Goal: Navigation & Orientation: Find specific page/section

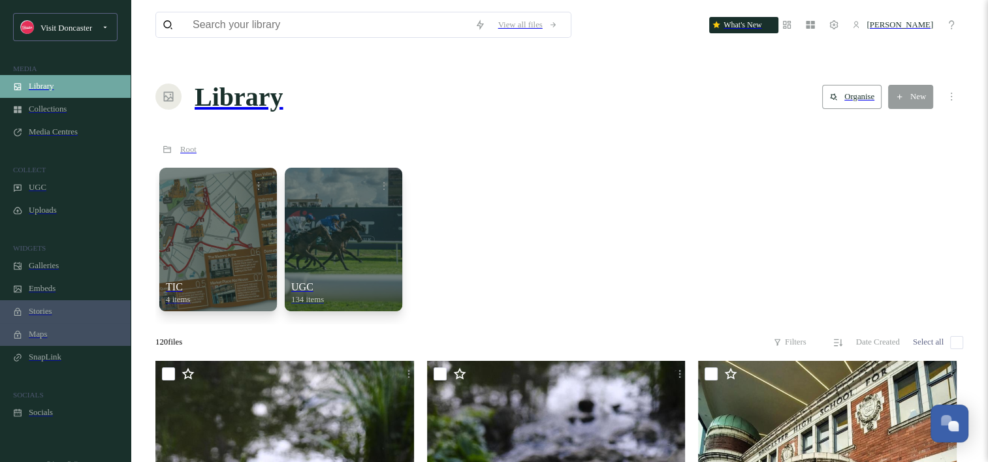
click at [50, 91] on span "Library" at bounding box center [41, 87] width 25 height 10
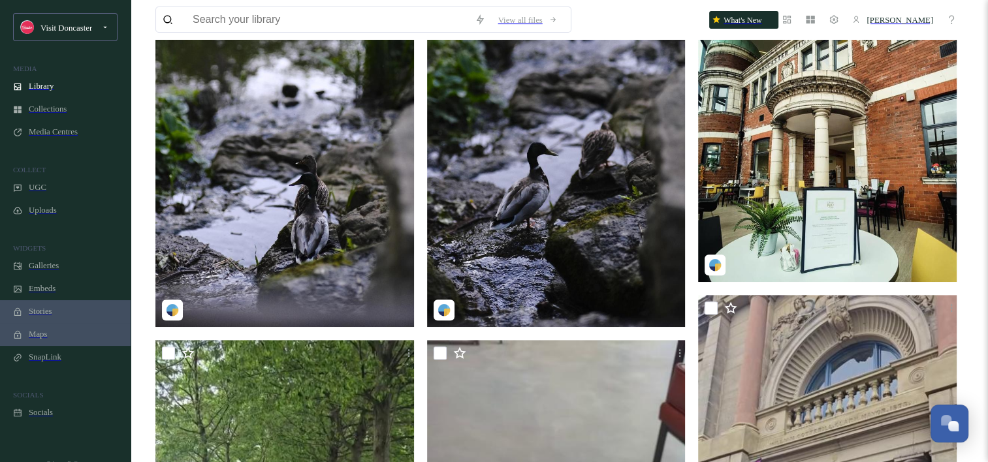
scroll to position [392, 0]
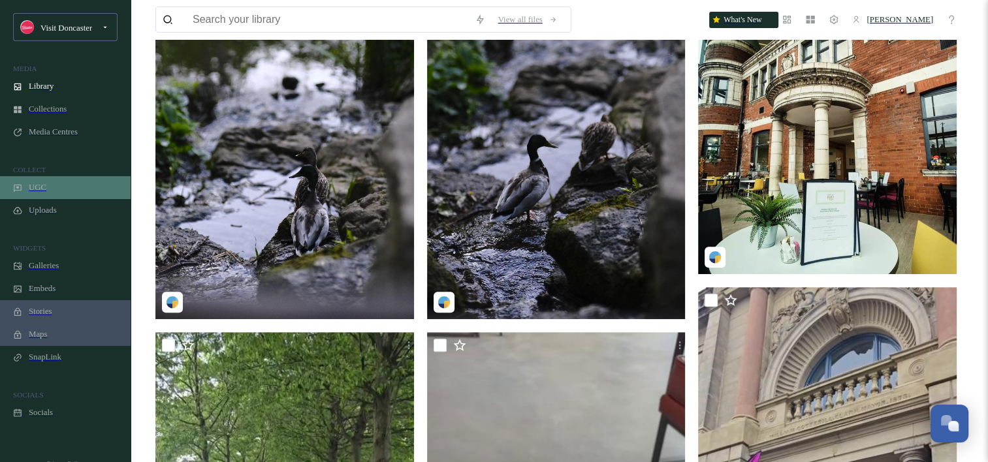
click at [70, 199] on div "UGC" at bounding box center [65, 187] width 131 height 23
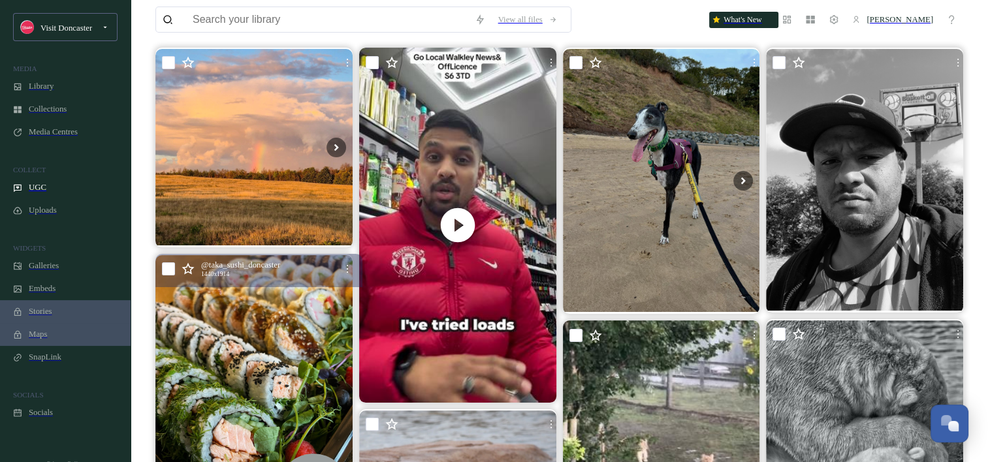
scroll to position [196, 0]
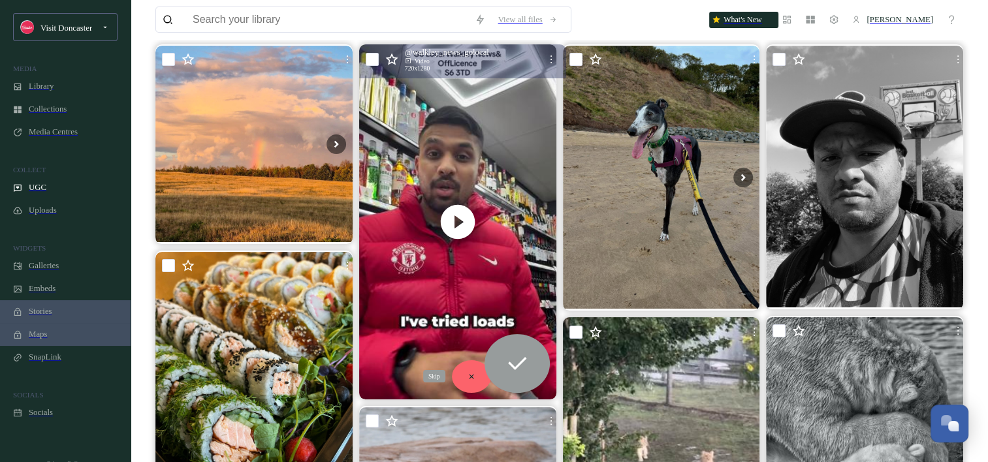
click at [475, 372] on icon at bounding box center [471, 376] width 9 height 9
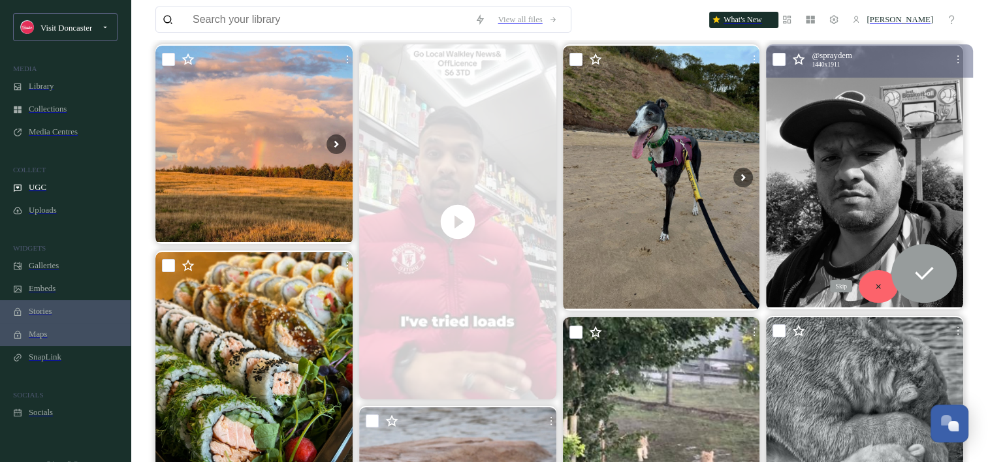
click at [898, 270] on div "Skip" at bounding box center [878, 286] width 39 height 33
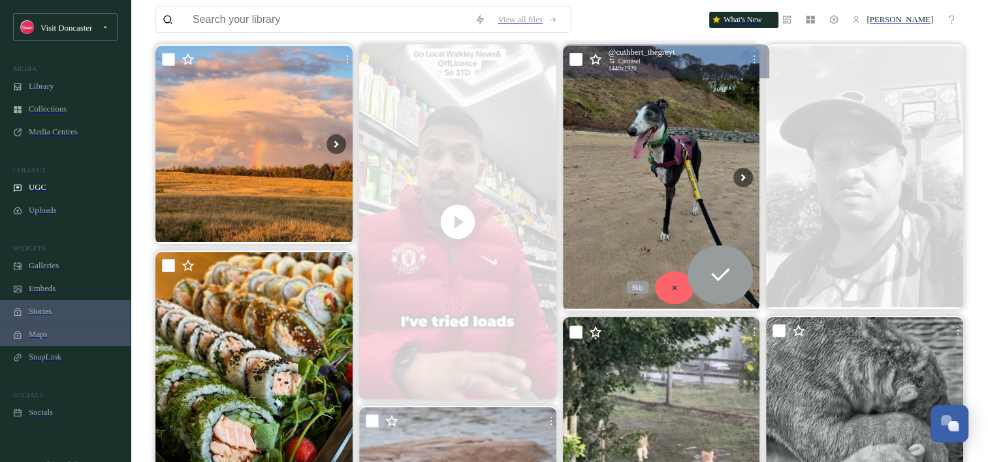
click at [675, 272] on div "Skip" at bounding box center [674, 288] width 39 height 33
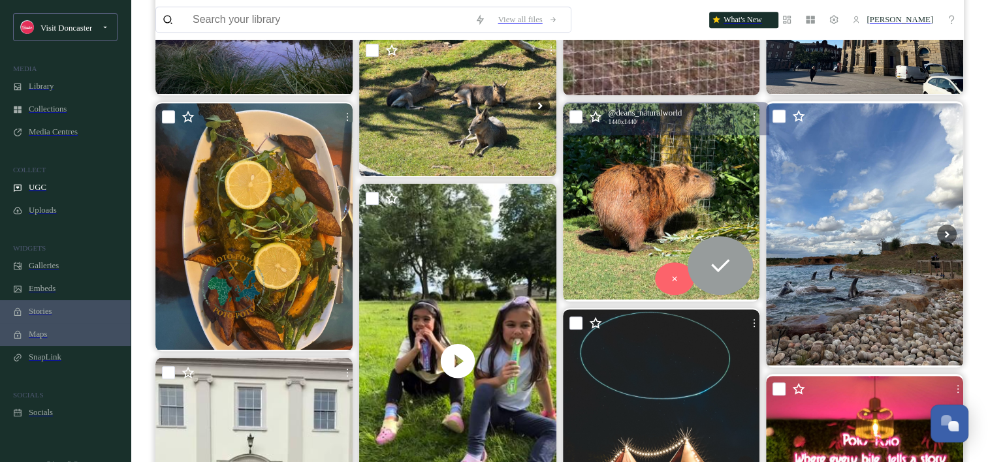
scroll to position [784, 0]
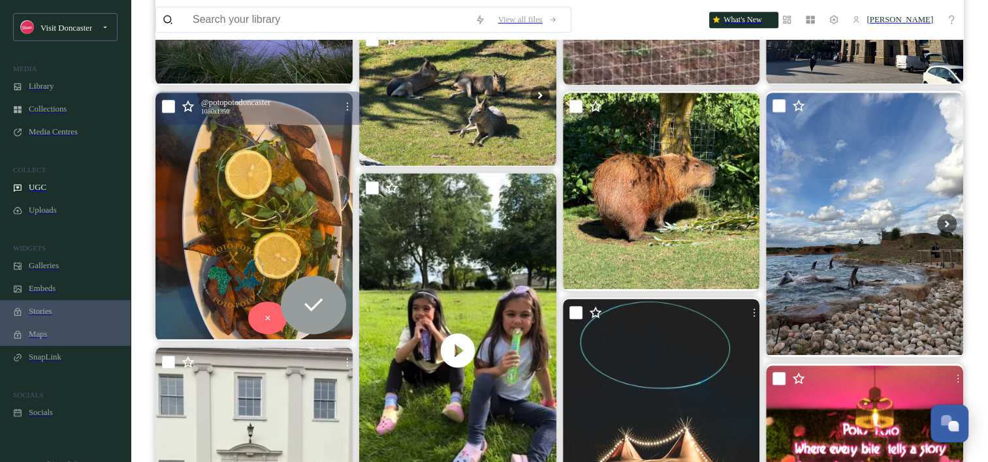
click at [286, 125] on img at bounding box center [253, 216] width 197 height 246
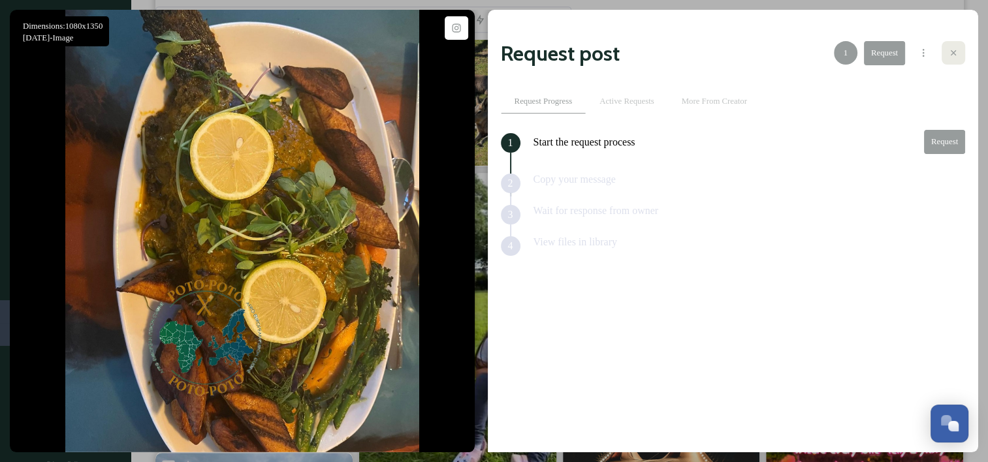
click at [946, 46] on div at bounding box center [954, 53] width 24 height 24
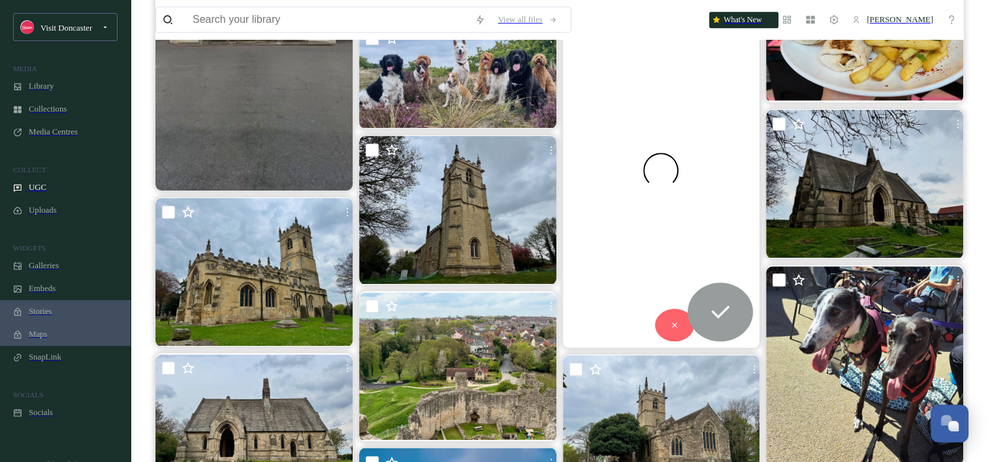
scroll to position [1306, 0]
